Goal: Navigation & Orientation: Find specific page/section

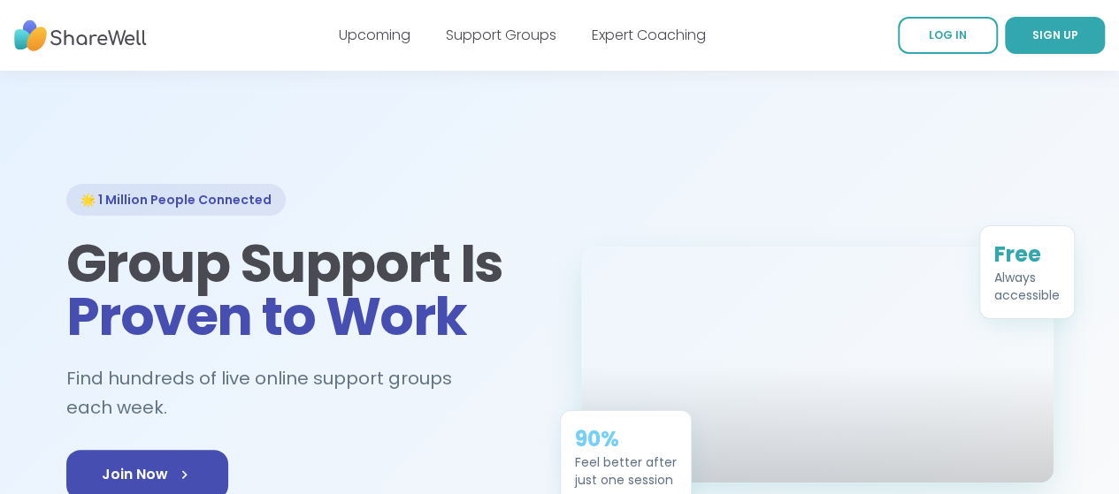
click at [368, 36] on link "Upcoming" at bounding box center [375, 35] width 72 height 20
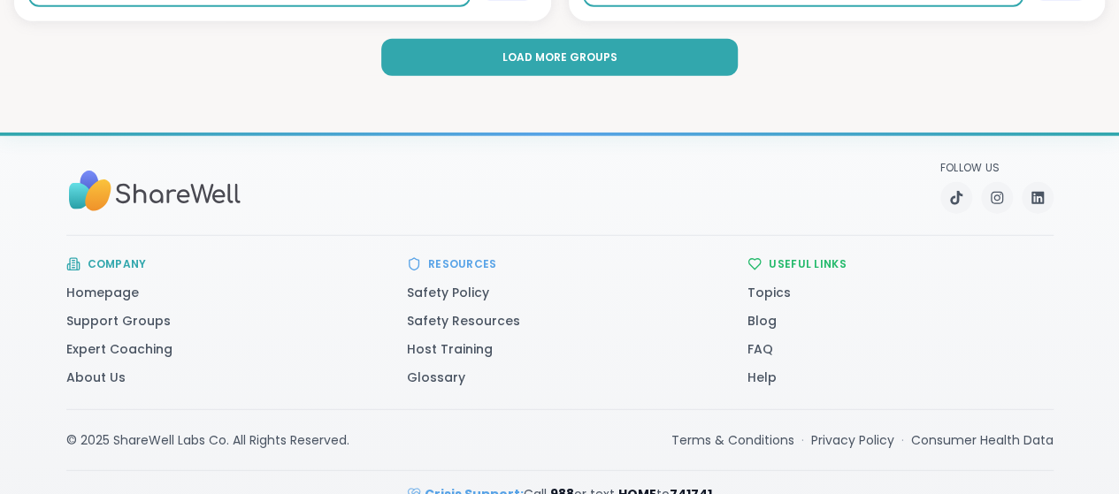
scroll to position [5653, 0]
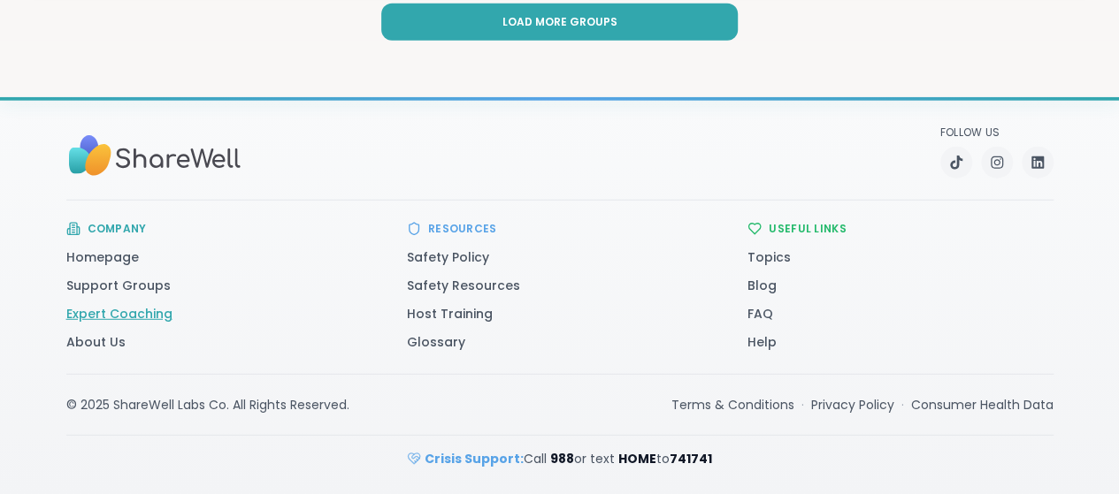
click at [91, 314] on link "Expert Coaching" at bounding box center [119, 314] width 106 height 18
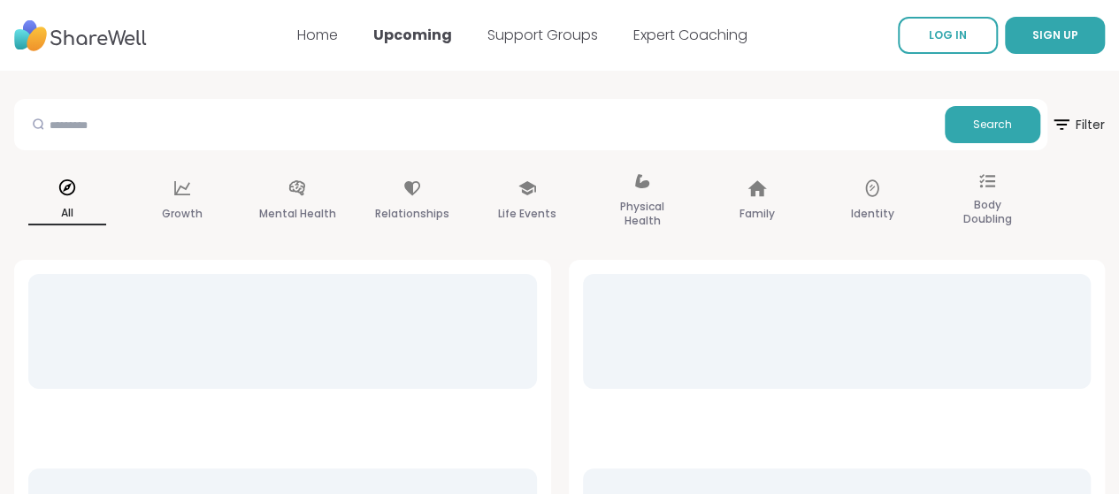
scroll to position [7, 0]
